Goal: Information Seeking & Learning: Learn about a topic

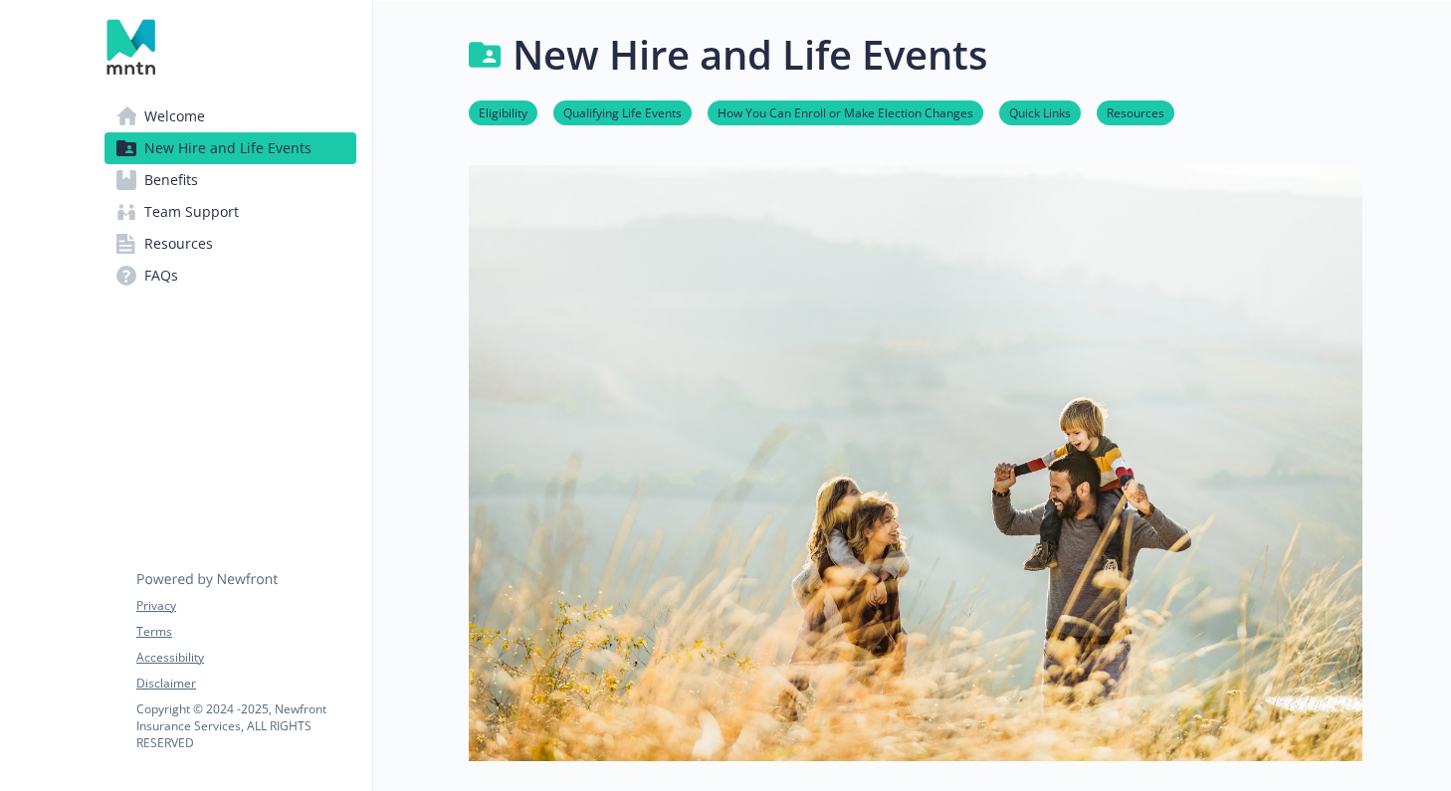
click at [172, 186] on span "Benefits" at bounding box center [171, 180] width 54 height 32
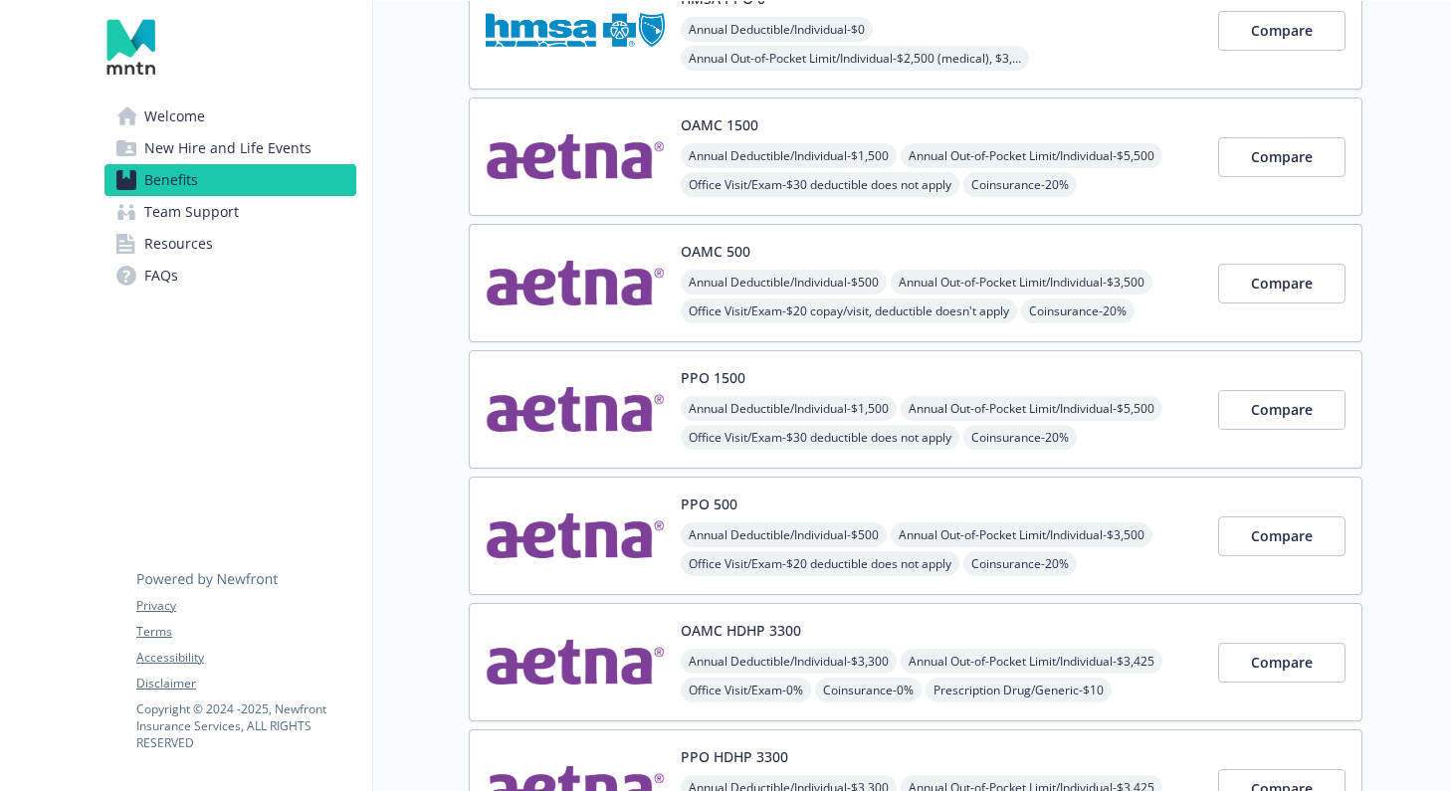
scroll to position [251, 0]
click at [579, 544] on img at bounding box center [575, 534] width 179 height 85
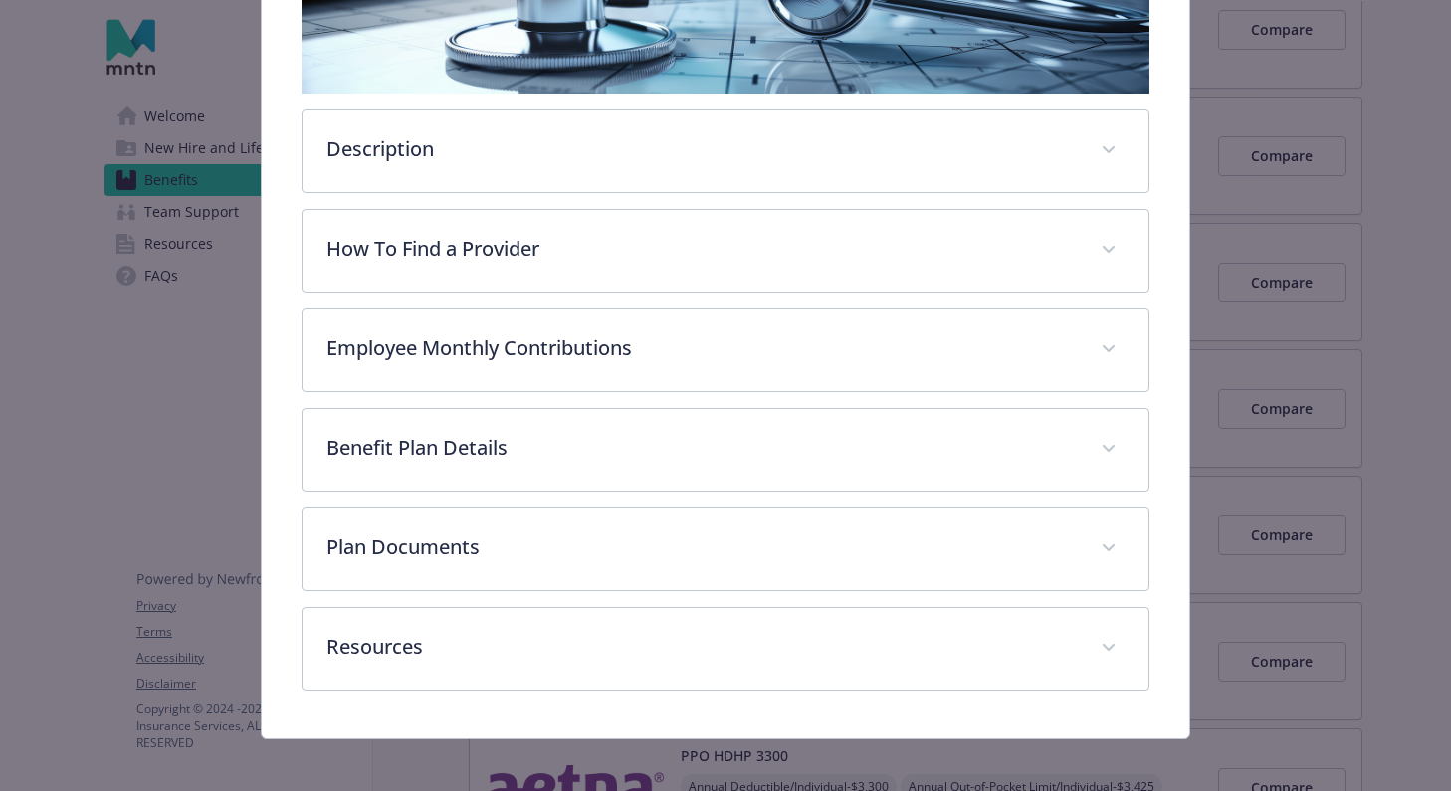
scroll to position [430, 0]
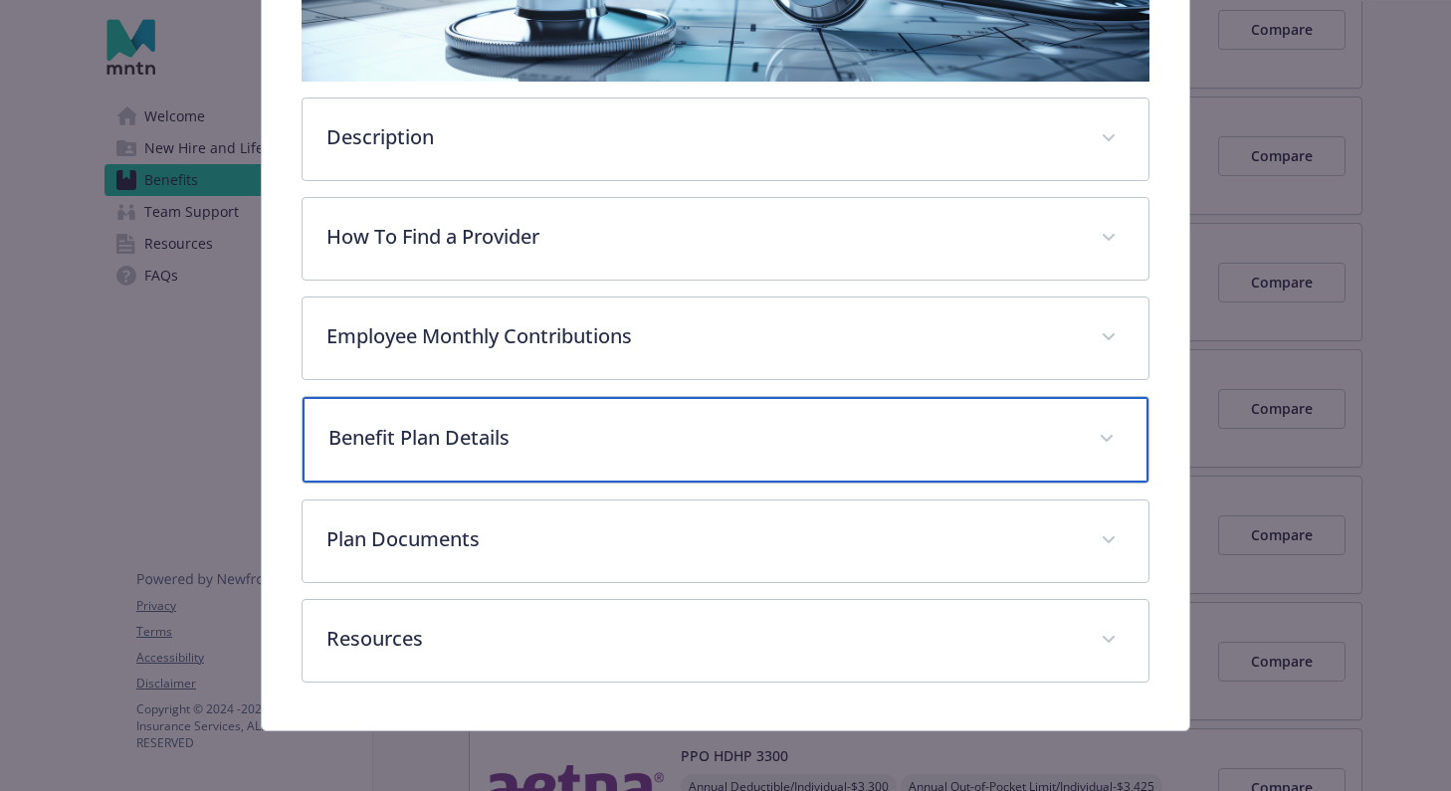
click at [609, 460] on div "Benefit Plan Details" at bounding box center [724, 440] width 845 height 86
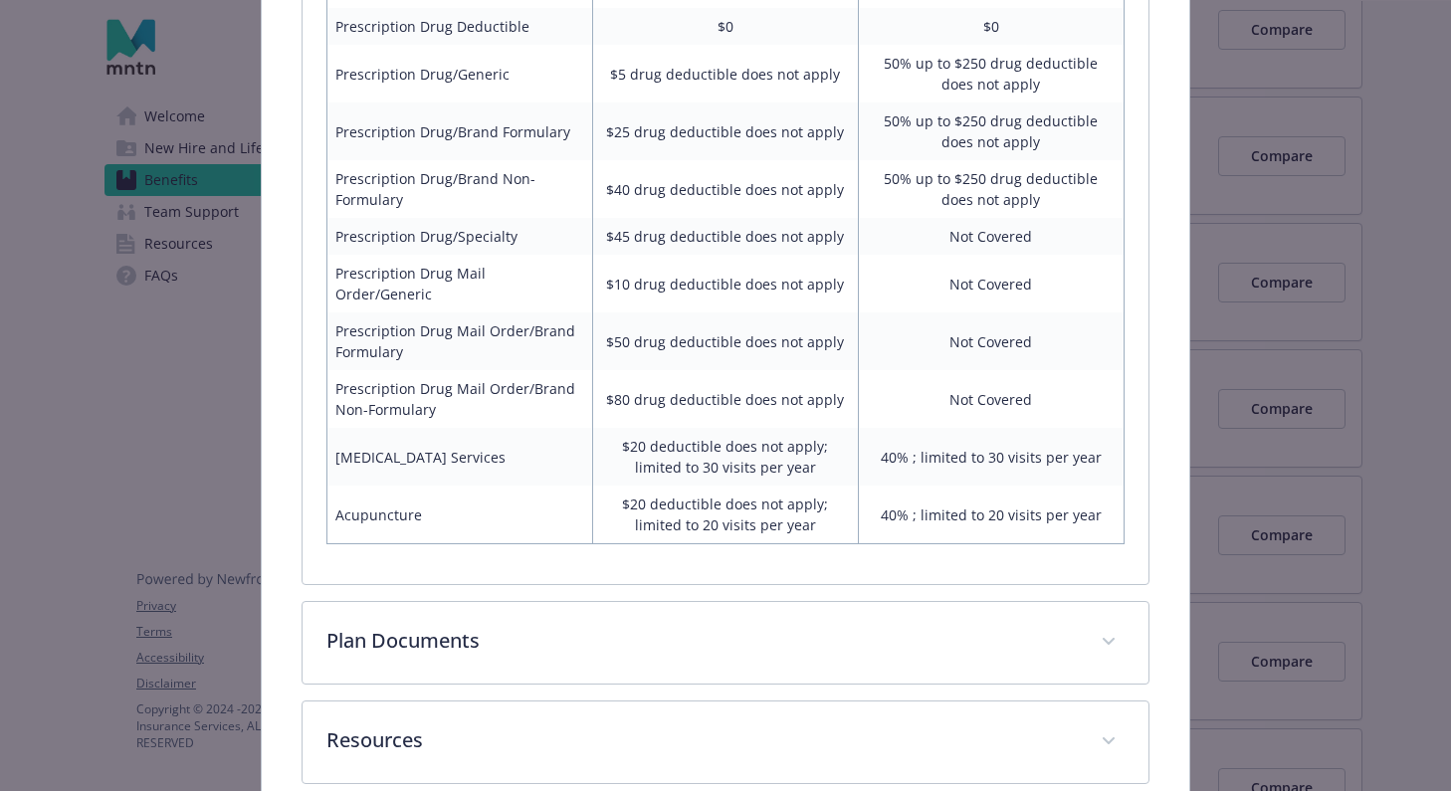
scroll to position [1513, 0]
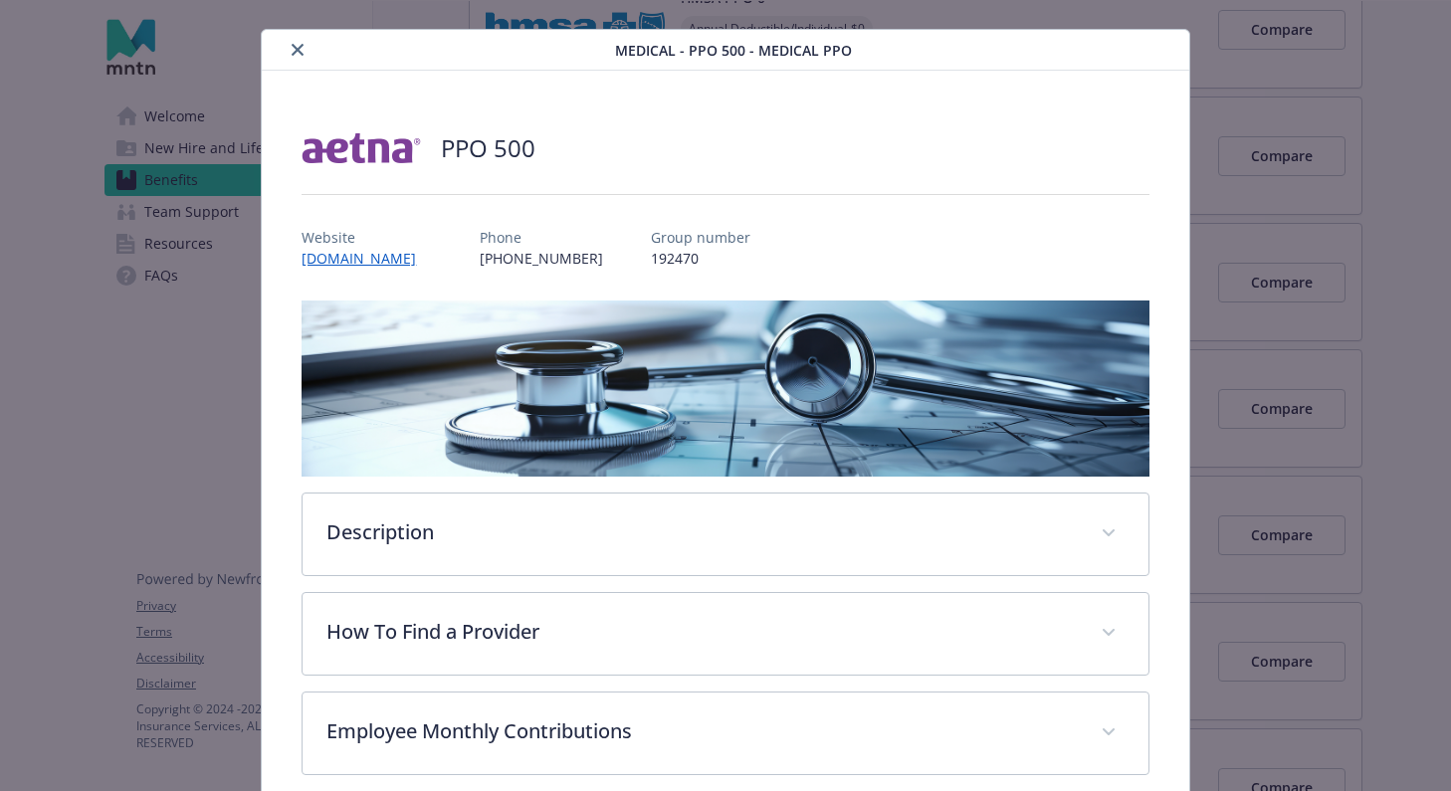
scroll to position [0, 0]
